Goal: Information Seeking & Learning: Learn about a topic

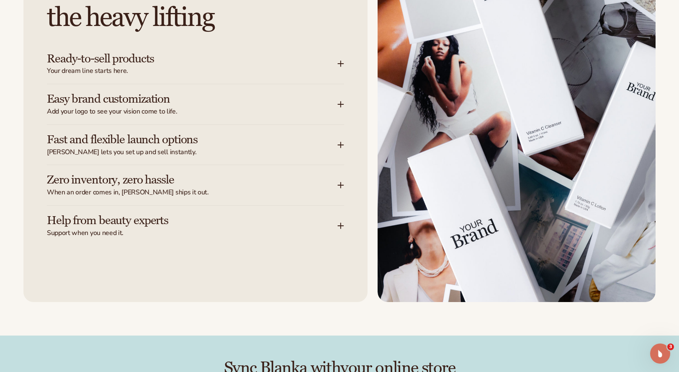
scroll to position [1041, 0]
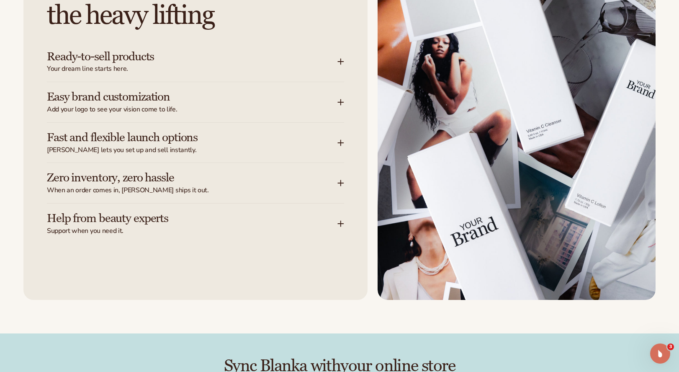
click at [341, 62] on icon at bounding box center [340, 61] width 7 height 7
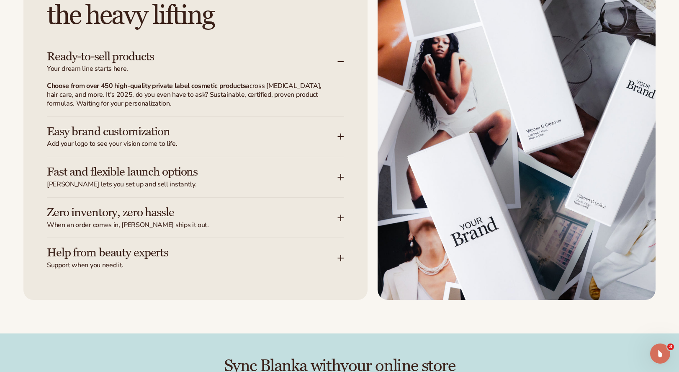
click at [339, 136] on icon at bounding box center [340, 136] width 5 height 0
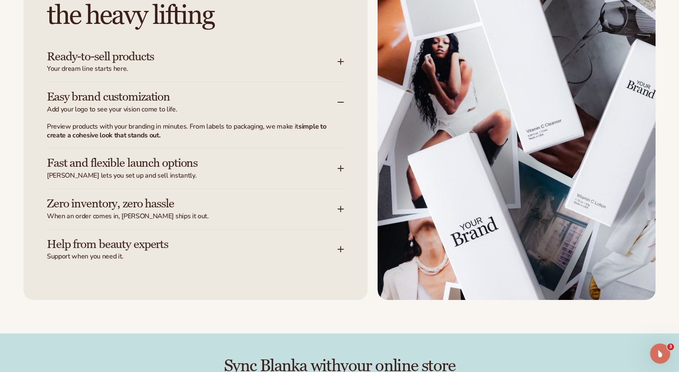
click at [340, 168] on icon at bounding box center [340, 168] width 5 height 0
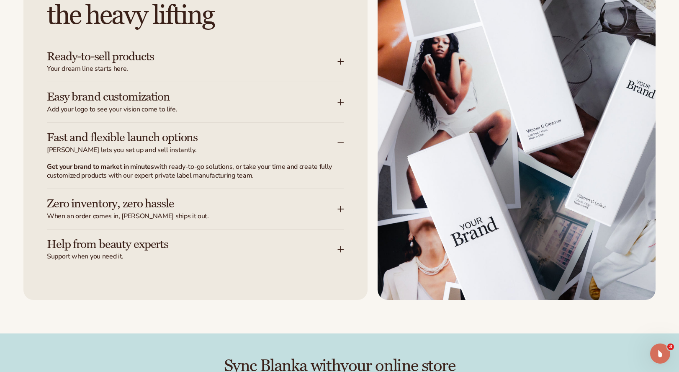
click at [340, 209] on icon at bounding box center [340, 209] width 5 height 0
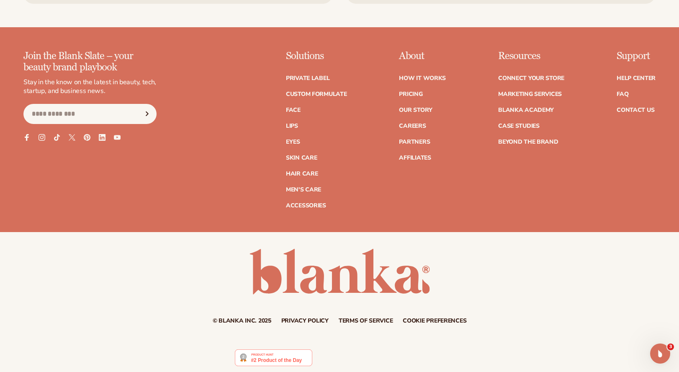
scroll to position [3368, 0]
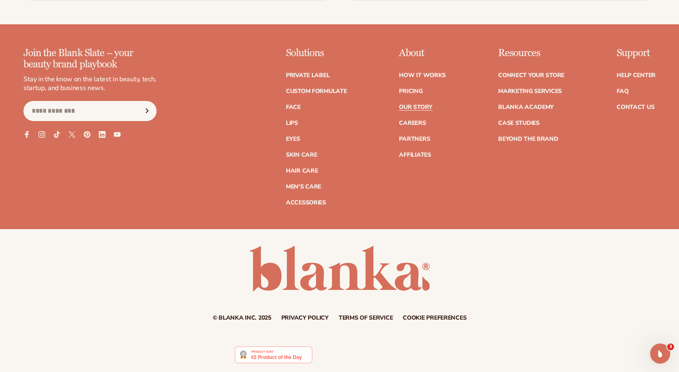
click at [417, 105] on link "Our Story" at bounding box center [415, 107] width 33 height 6
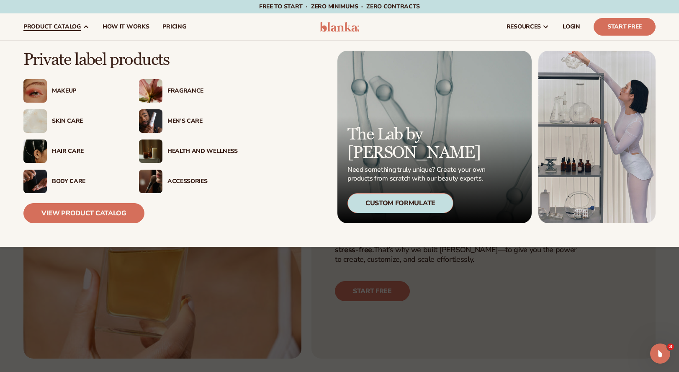
click at [85, 27] on icon at bounding box center [85, 26] width 7 height 7
click at [148, 148] on img at bounding box center [150, 150] width 23 height 23
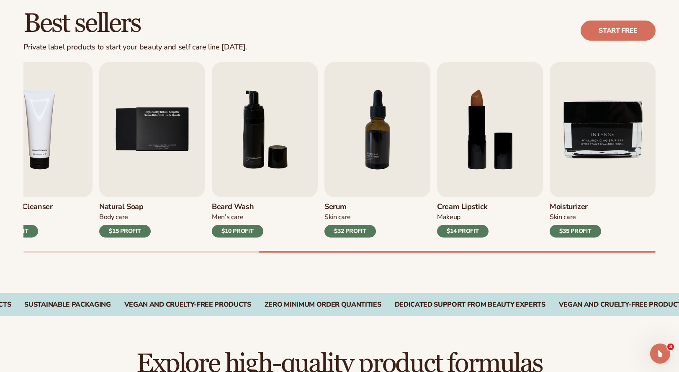
click at [574, 230] on div "$35 PROFIT" at bounding box center [574, 231] width 51 height 13
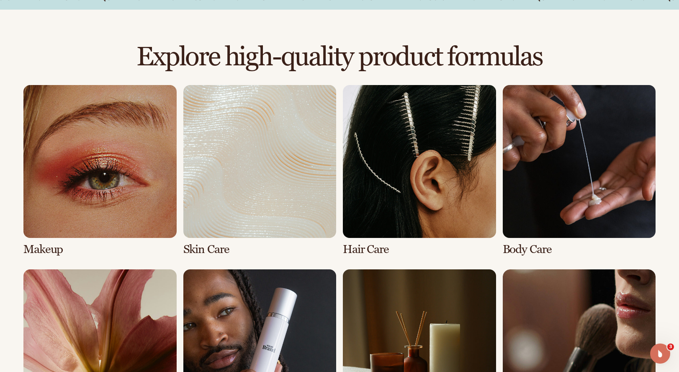
scroll to position [561, 0]
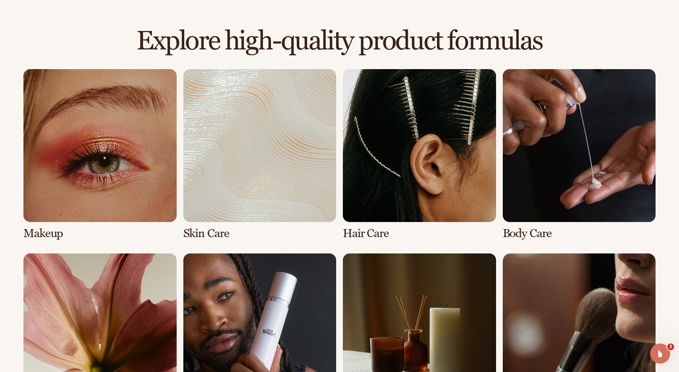
click at [529, 144] on link "4 / 8" at bounding box center [579, 154] width 153 height 171
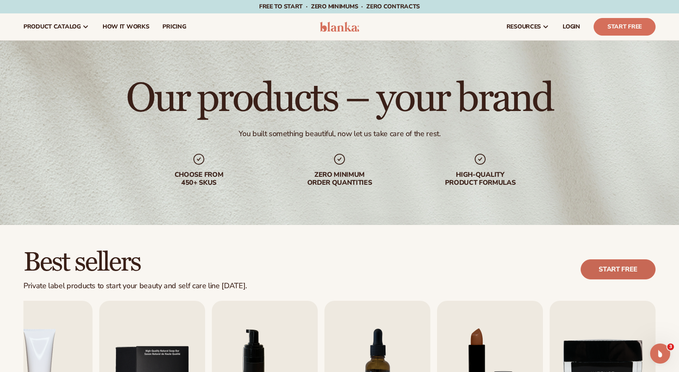
click at [618, 268] on link "Start free" at bounding box center [617, 269] width 75 height 20
